Goal: Use online tool/utility: Utilize a website feature to perform a specific function

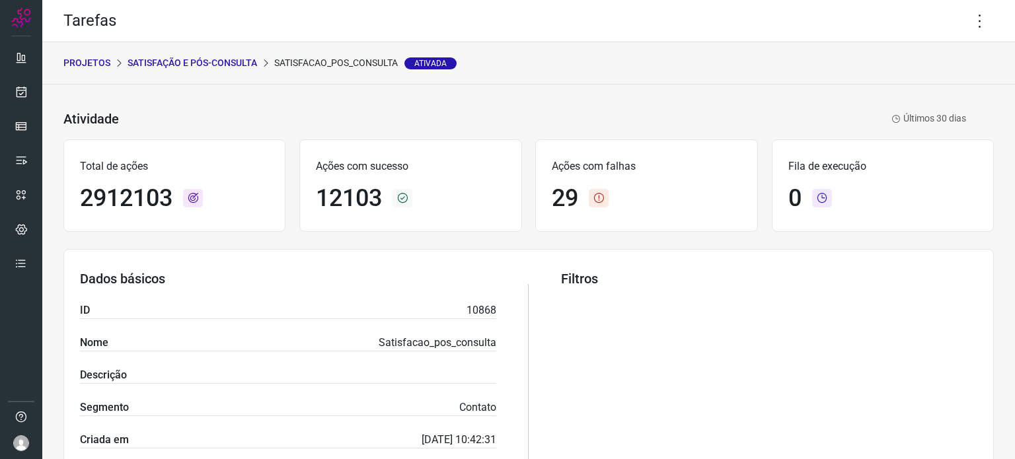
scroll to position [397, 0]
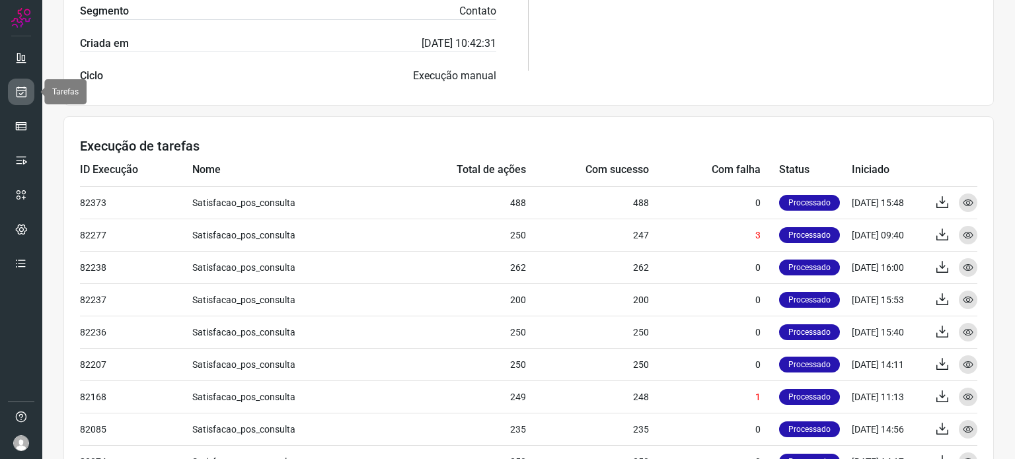
click at [21, 95] on icon at bounding box center [22, 91] width 14 height 13
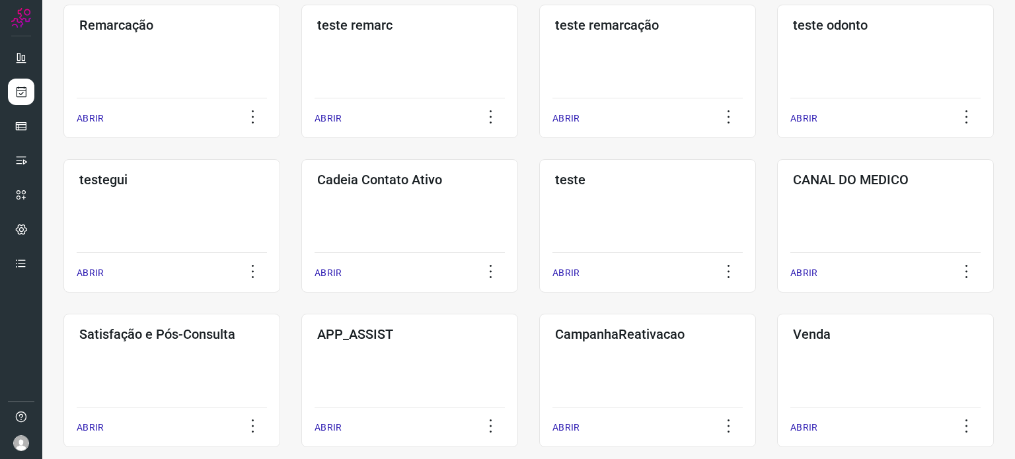
scroll to position [264, 0]
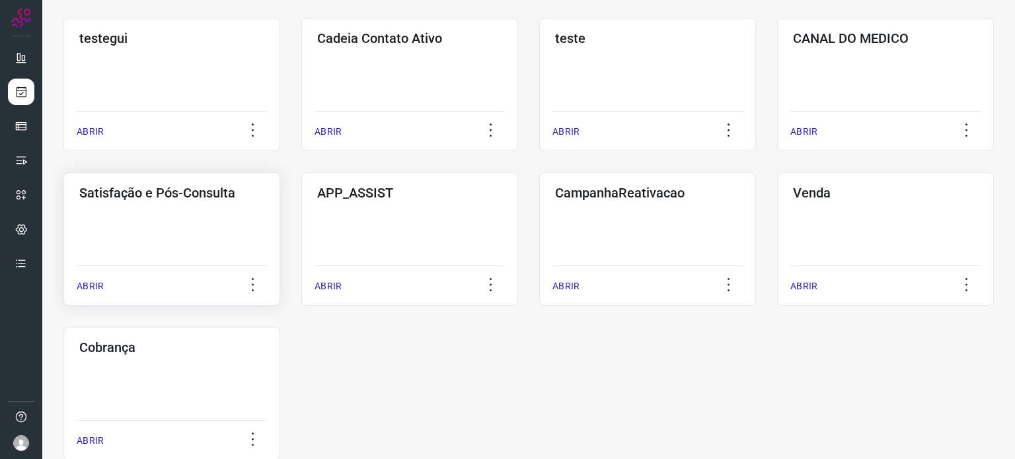
click at [301, 248] on div "Satisfação e Pós-Consulta ABRIR" at bounding box center [409, 240] width 217 height 134
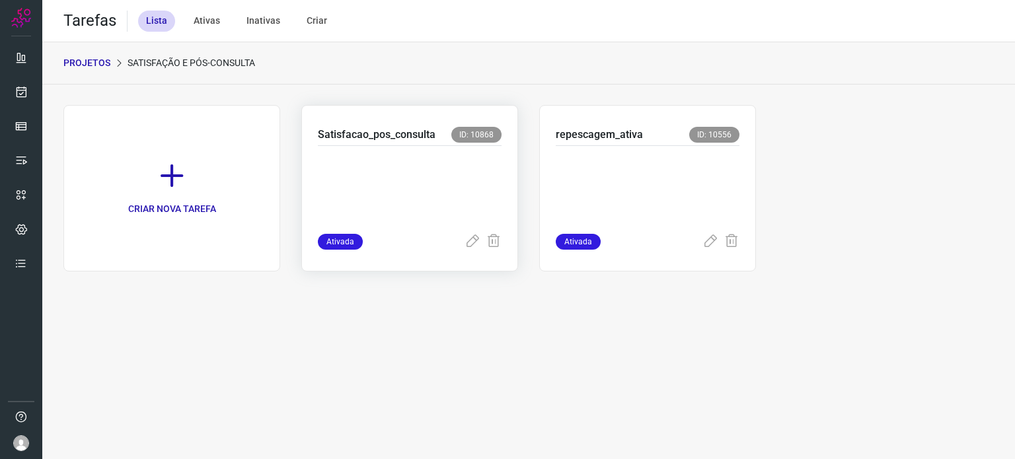
click at [391, 179] on p at bounding box center [410, 187] width 184 height 66
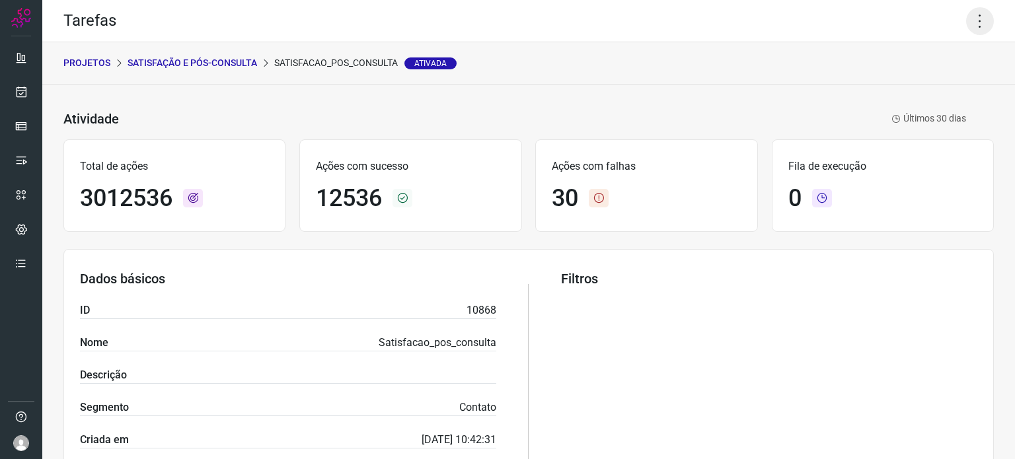
click at [966, 15] on icon at bounding box center [980, 21] width 28 height 28
click at [907, 89] on li "Executar" at bounding box center [923, 86] width 120 height 21
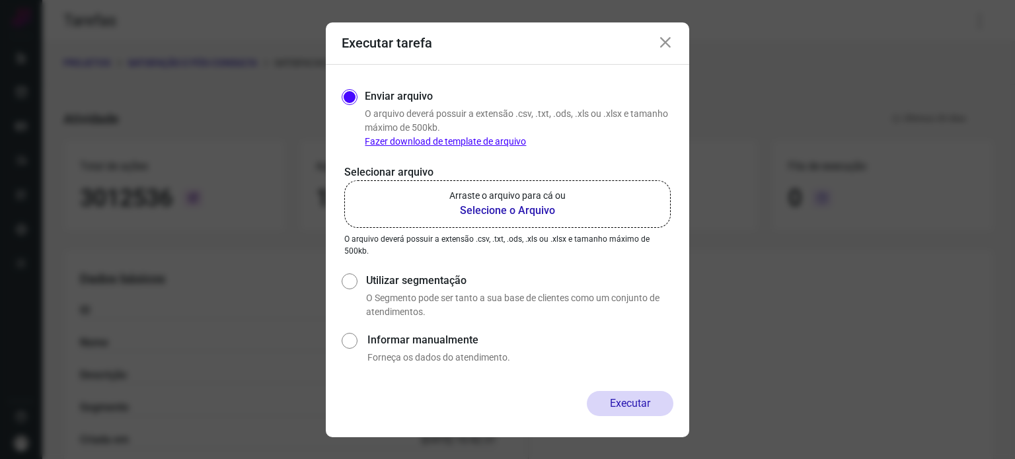
click at [402, 198] on label "Arraste o arquivo para cá ou Selecione o Arquivo" at bounding box center [507, 204] width 326 height 48
click at [0, 0] on input "Arraste o arquivo para cá ou Selecione o Arquivo" at bounding box center [0, 0] width 0 height 0
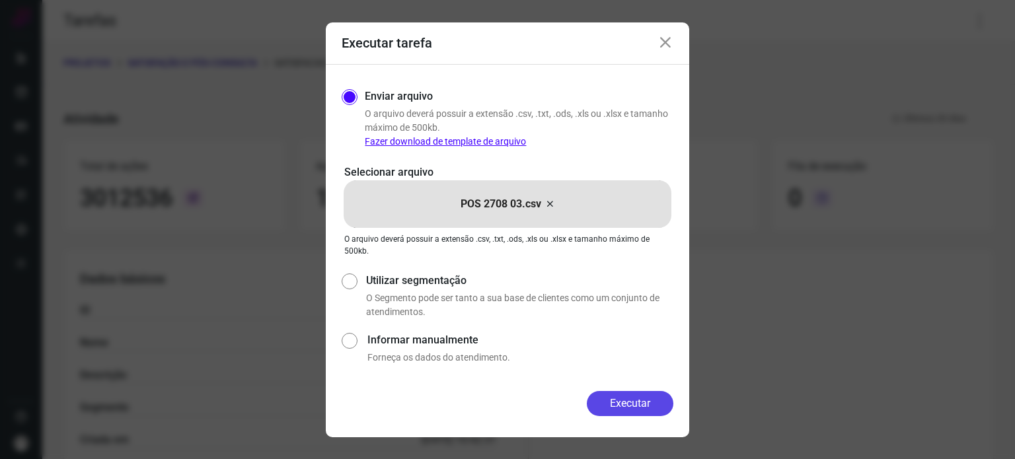
click at [636, 402] on button "Executar" at bounding box center [630, 403] width 87 height 25
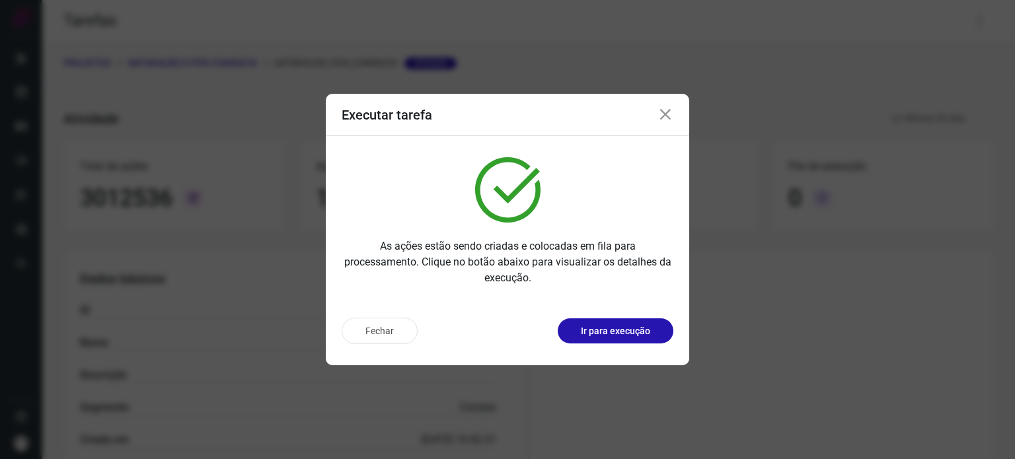
click at [640, 315] on div "Fechar Ir para execução" at bounding box center [508, 336] width 364 height 58
click at [636, 328] on p "Ir para execução" at bounding box center [615, 332] width 69 height 14
